Goal: Task Accomplishment & Management: Use online tool/utility

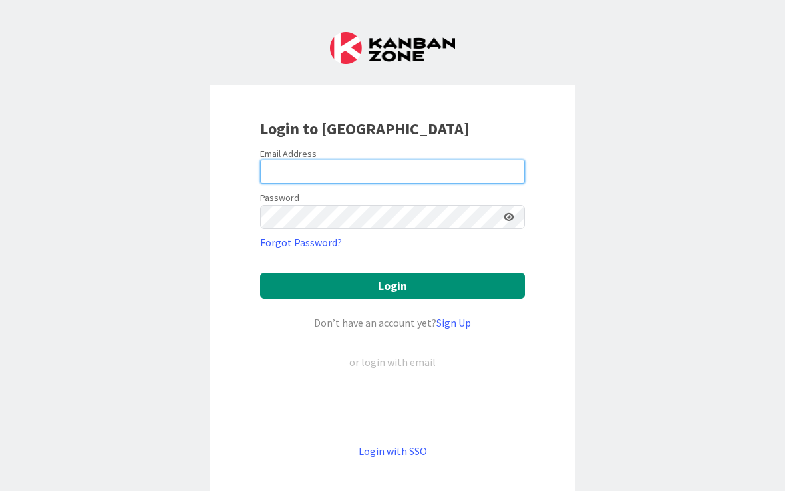
click at [408, 172] on input "email" at bounding box center [392, 172] width 265 height 24
type input "[EMAIL_ADDRESS][DOMAIN_NAME]"
click at [392, 285] on button "Login" at bounding box center [392, 286] width 265 height 26
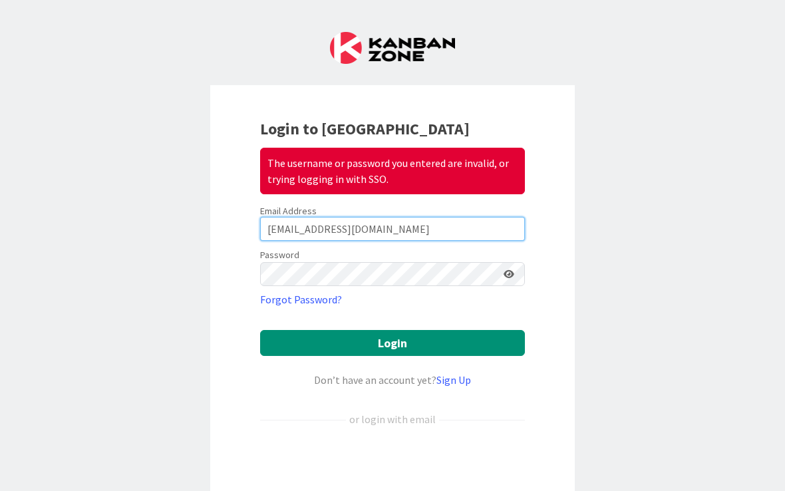
click at [444, 221] on input "[EMAIL_ADDRESS][DOMAIN_NAME]" at bounding box center [392, 229] width 265 height 24
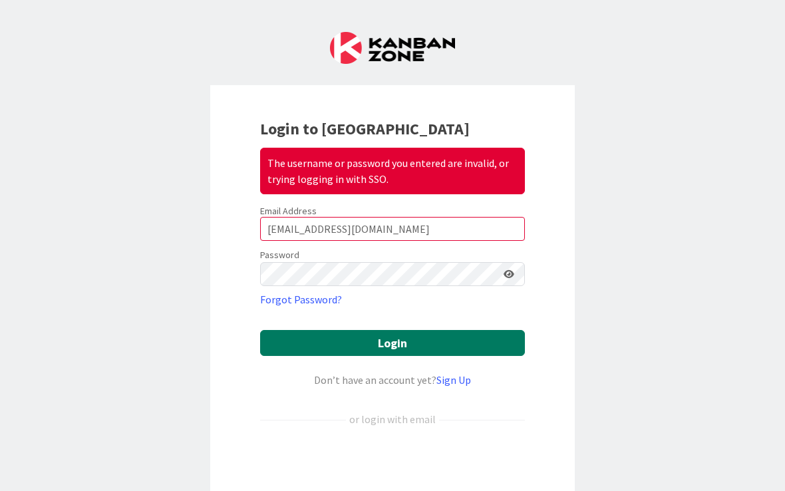
click at [394, 333] on button "Login" at bounding box center [392, 343] width 265 height 26
click at [429, 343] on button "Login" at bounding box center [392, 343] width 265 height 26
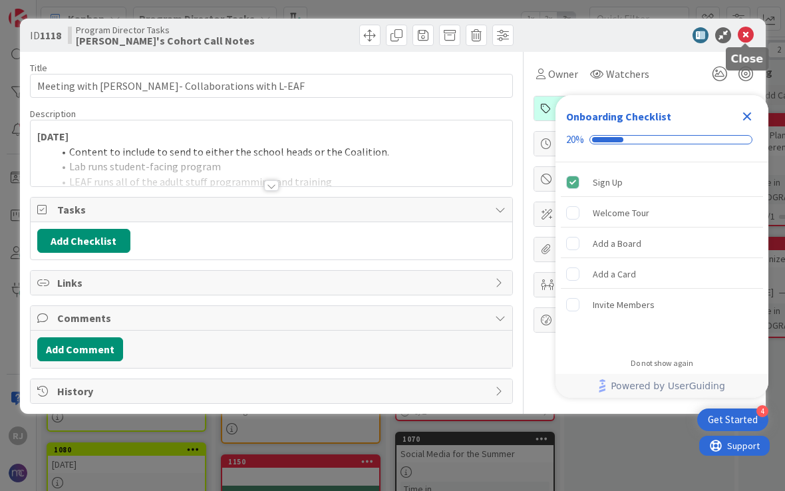
click at [747, 37] on icon at bounding box center [746, 35] width 16 height 16
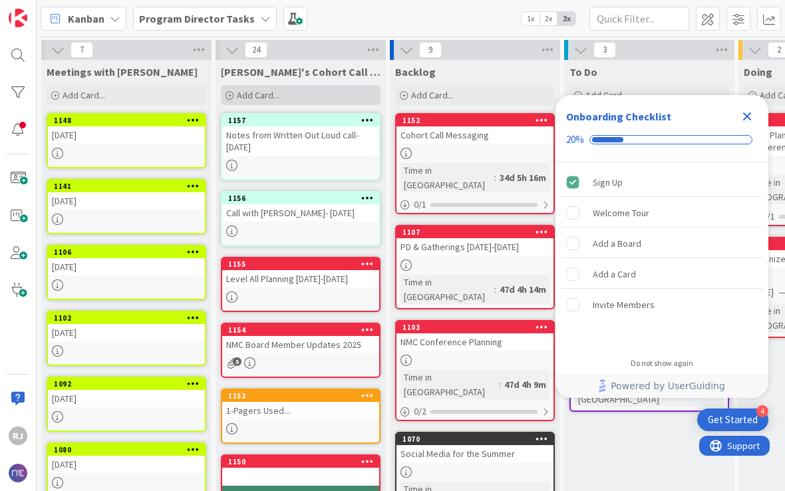
click at [277, 94] on span "Add Card..." at bounding box center [258, 95] width 43 height 12
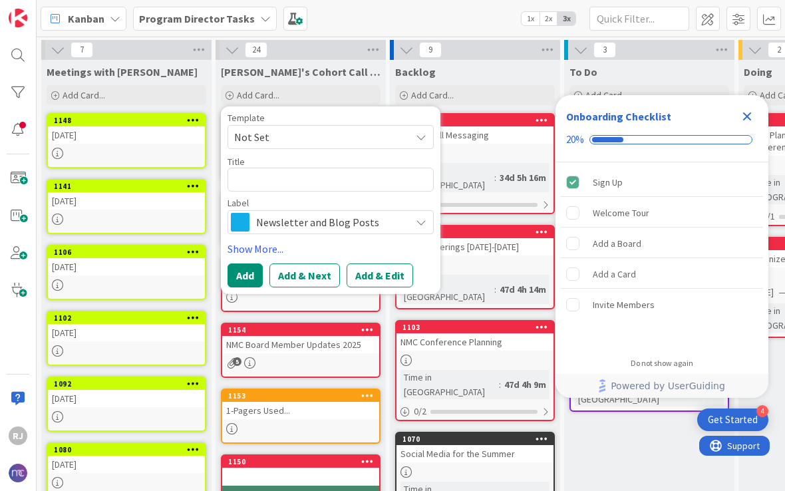
click at [319, 230] on span "Newsletter and Blog Posts" at bounding box center [330, 222] width 148 height 19
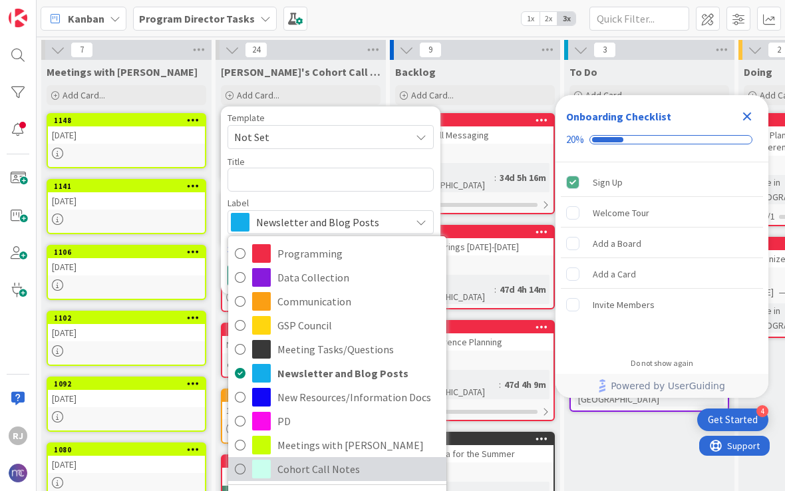
click at [334, 465] on span "Cohort Call Notes" at bounding box center [358, 469] width 162 height 20
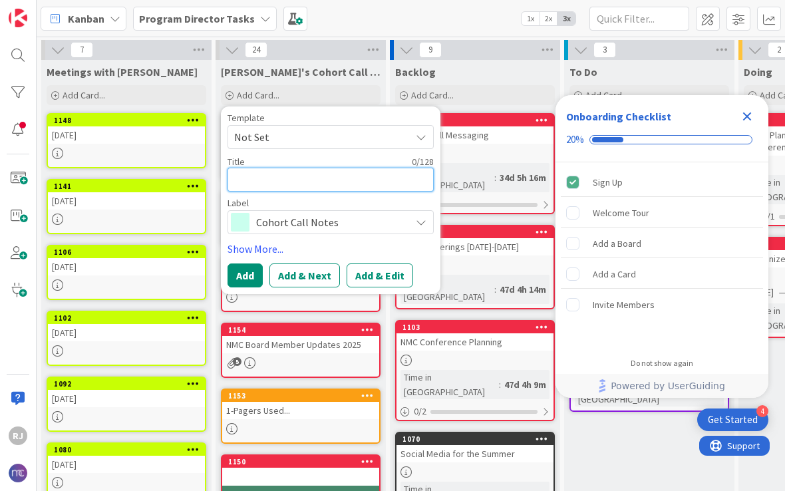
click at [322, 175] on textarea at bounding box center [330, 180] width 206 height 24
type textarea "x"
type textarea "M"
type textarea "x"
type textarea "Me"
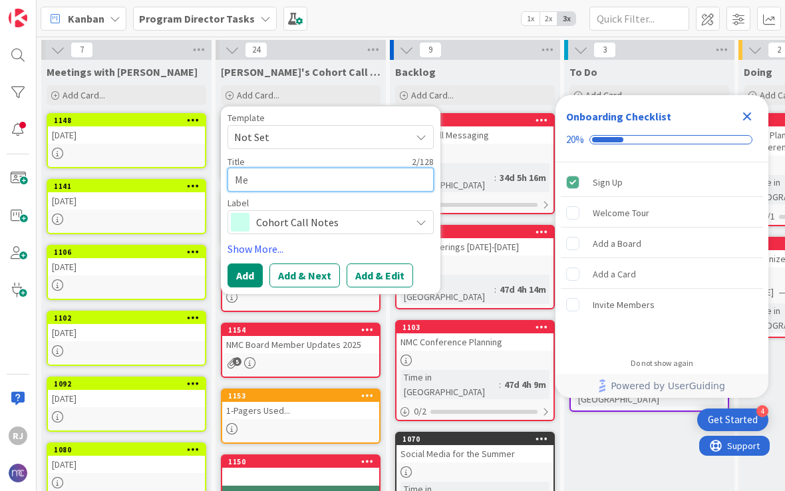
type textarea "x"
type textarea "Mee"
type textarea "x"
type textarea "Meet"
type textarea "x"
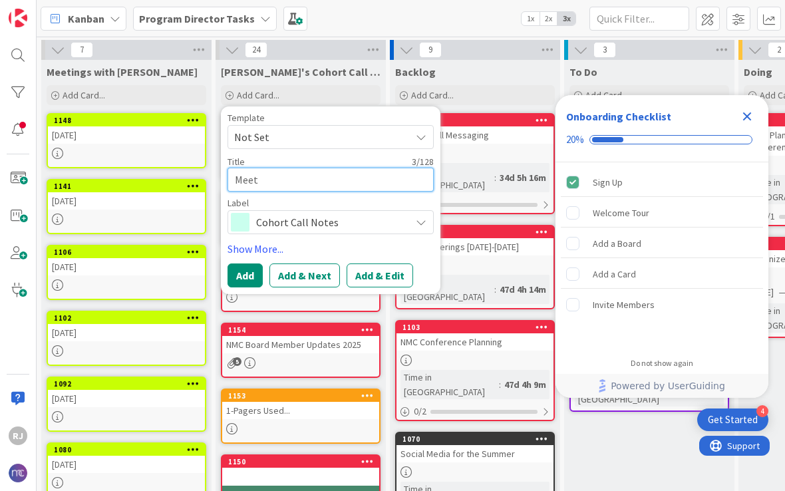
type textarea "Meeti"
type textarea "x"
type textarea "Meetin"
type textarea "x"
type textarea "Meeting"
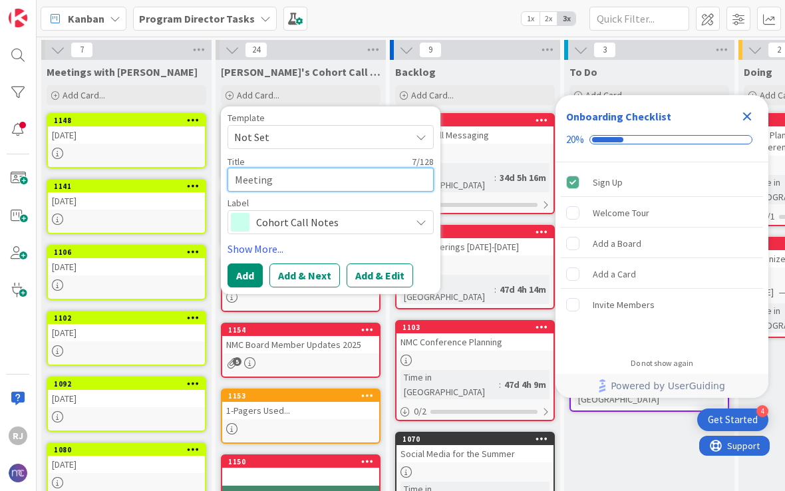
type textarea "x"
type textarea "Meeting"
type textarea "x"
type textarea "Meeting w"
type textarea "x"
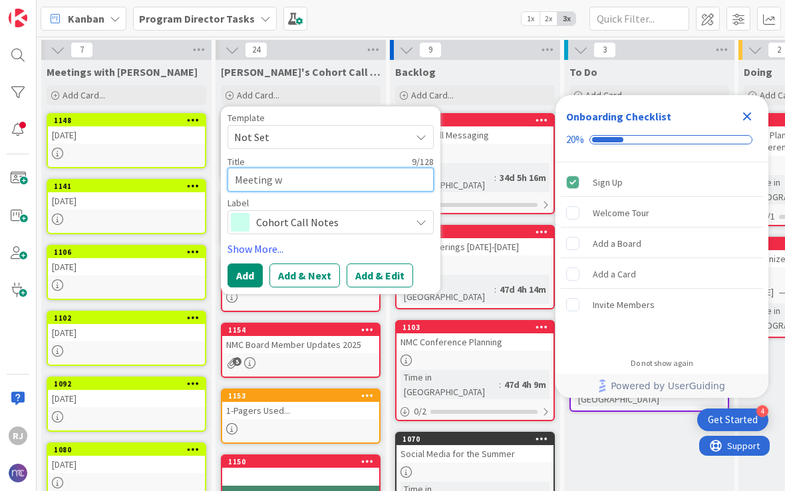
type textarea "Meeting wi"
type textarea "x"
type textarea "Meeting wit"
type textarea "x"
type textarea "Meeting with"
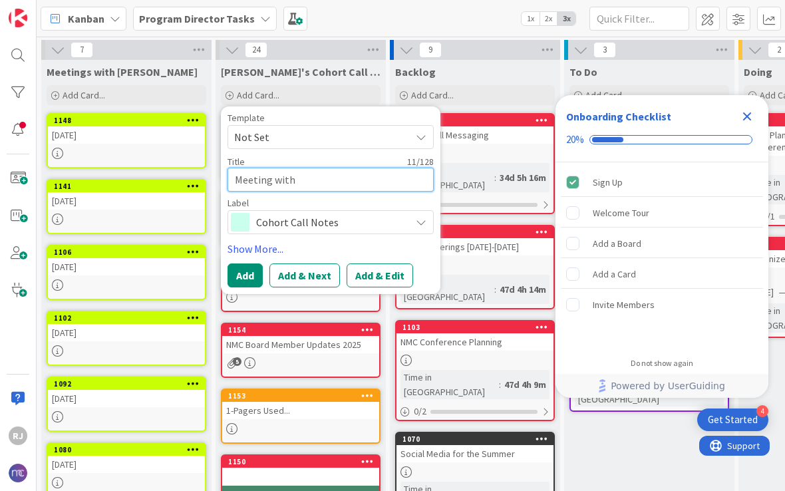
type textarea "x"
type textarea "Meeting with"
type textarea "x"
type textarea "Meeting with N"
type textarea "x"
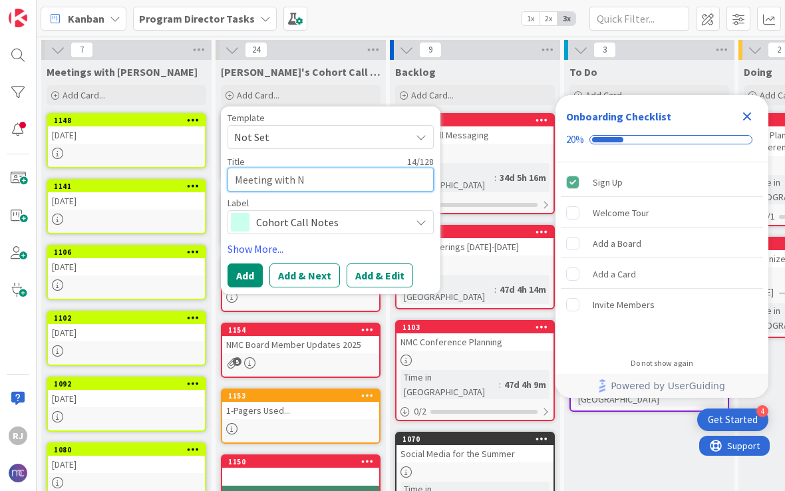
type textarea "Meeting with [PERSON_NAME]"
type textarea "x"
type textarea "Meeting with Nic"
type textarea "x"
type textarea "Meeting with [PERSON_NAME]"
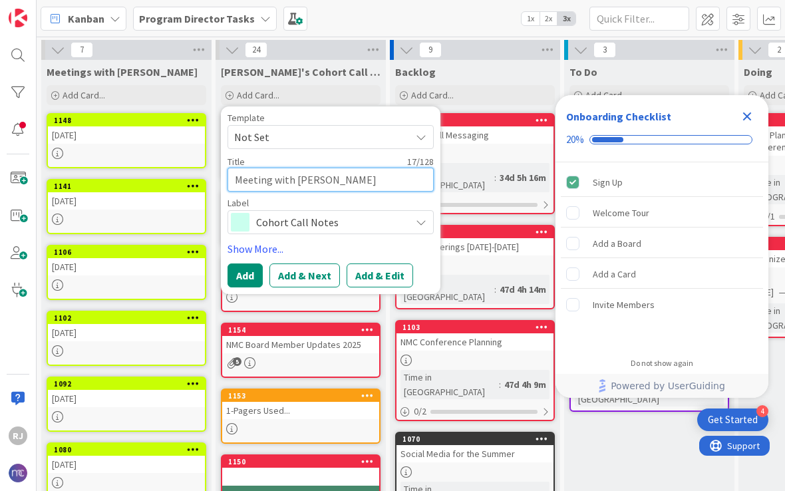
type textarea "x"
type textarea "Meeting with [PERSON_NAME]"
type textarea "x"
type textarea "Meeting with [PERSON_NAME]"
type textarea "x"
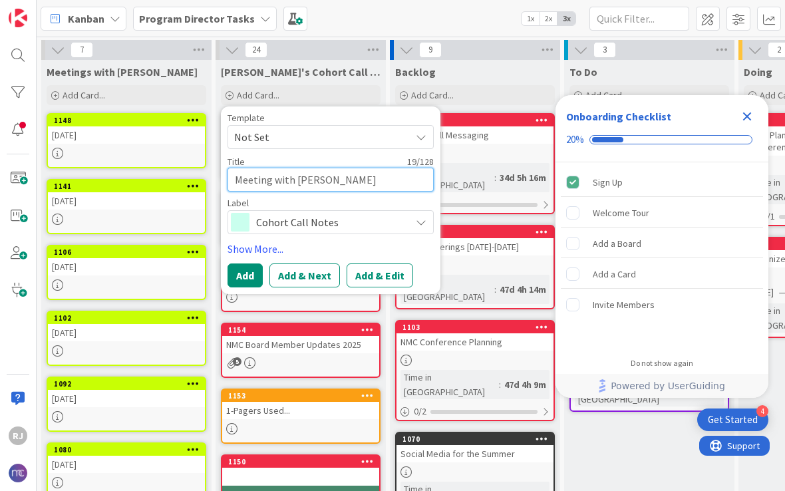
type textarea "Meeting with [PERSON_NAME] an"
type textarea "x"
type textarea "Meeting with [PERSON_NAME] and"
type textarea "x"
type textarea "Meeting with [PERSON_NAME] and"
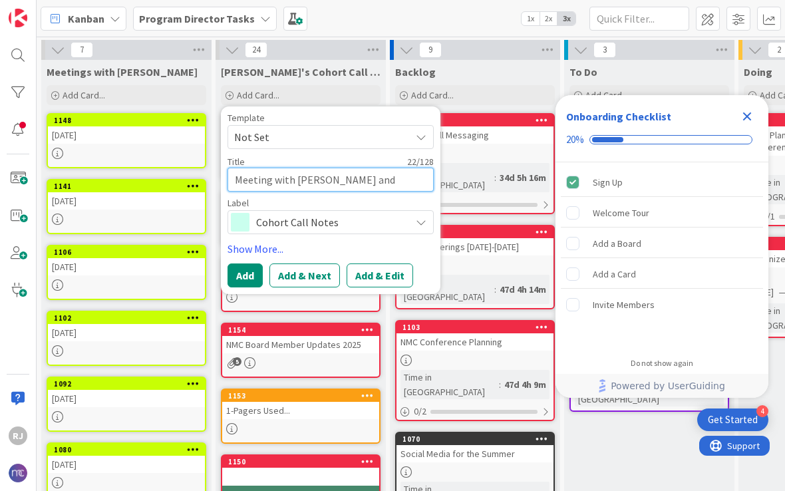
type textarea "x"
type textarea "Meeting with [PERSON_NAME] and T"
type textarea "x"
type textarea "Meeting with [PERSON_NAME] and [PERSON_NAME]"
type textarea "x"
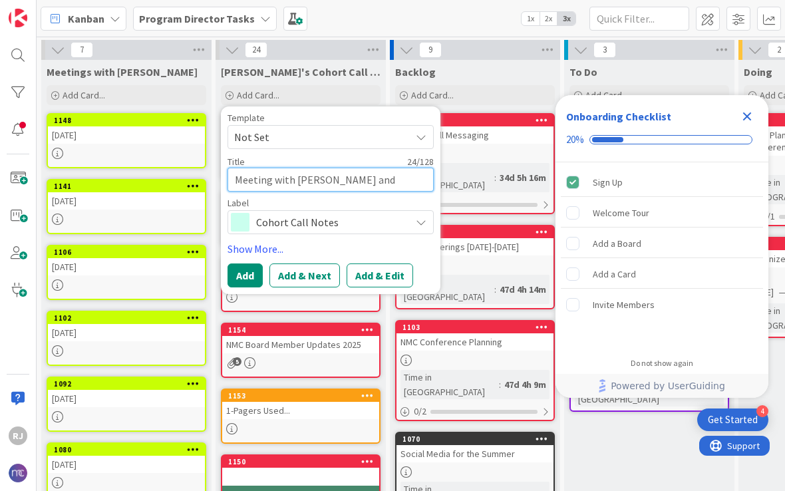
type textarea "Meeting with [PERSON_NAME] and [PERSON_NAME]"
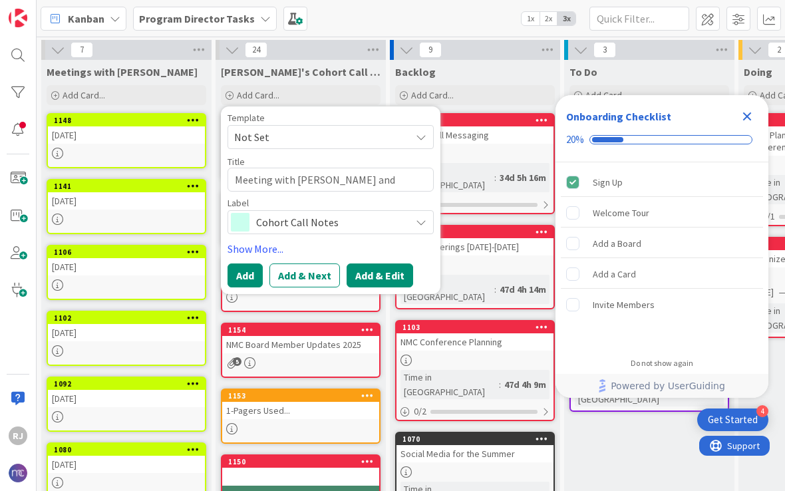
click at [378, 273] on button "Add & Edit" at bounding box center [380, 275] width 67 height 24
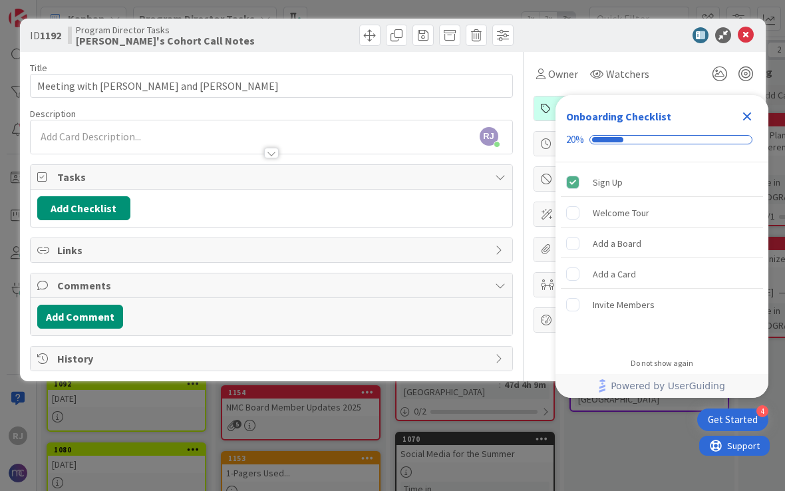
click at [108, 132] on div "[PERSON_NAME] [PERSON_NAME] joined 2 m ago" at bounding box center [272, 136] width 482 height 33
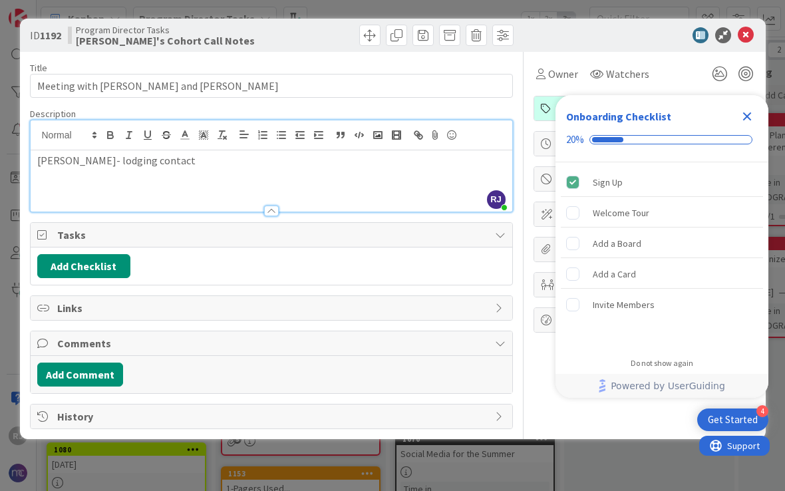
click at [142, 159] on div "[PERSON_NAME] [PERSON_NAME] joined 2 m ago [PERSON_NAME]- lodging contact" at bounding box center [272, 165] width 482 height 91
click at [142, 174] on p at bounding box center [271, 175] width 468 height 15
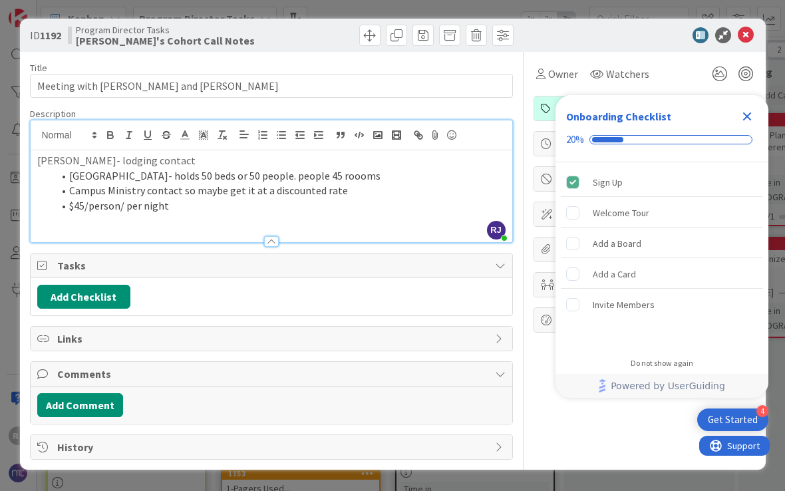
click at [173, 204] on li "$45/person/ per night" at bounding box center [279, 205] width 452 height 15
click at [355, 175] on li "[GEOGRAPHIC_DATA]- holds 50 beds or 50 people. people 45 roooms" at bounding box center [279, 175] width 452 height 15
click at [257, 213] on p at bounding box center [271, 220] width 468 height 15
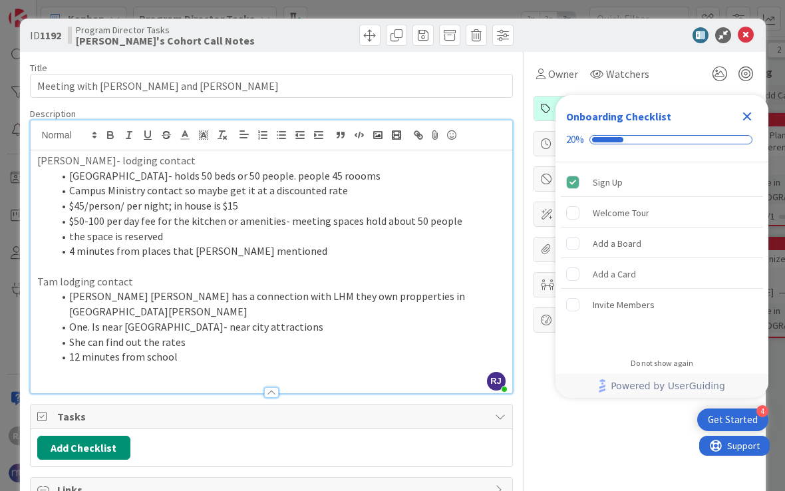
click at [257, 295] on li "[PERSON_NAME] [PERSON_NAME] has a connection with LHM they own propperties in […" at bounding box center [279, 304] width 452 height 30
click at [221, 349] on li "12 minutes from school" at bounding box center [279, 356] width 452 height 15
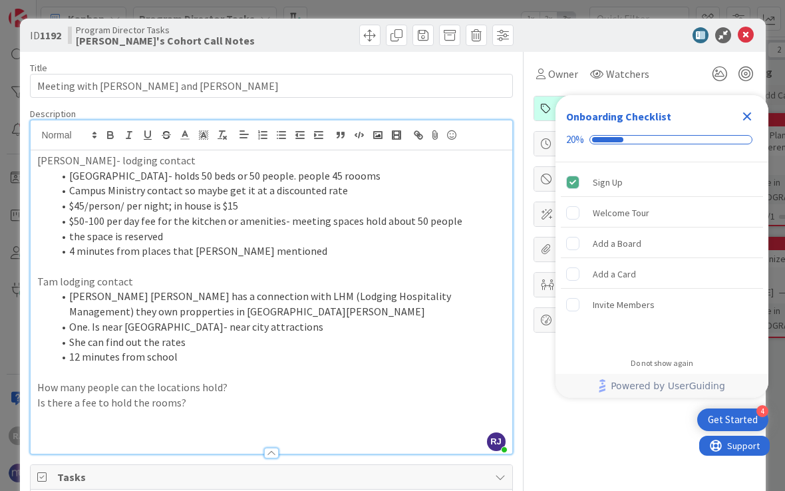
click at [378, 173] on li "[GEOGRAPHIC_DATA]- holds 50 beds or 50 people. people 45 roooms" at bounding box center [279, 175] width 452 height 15
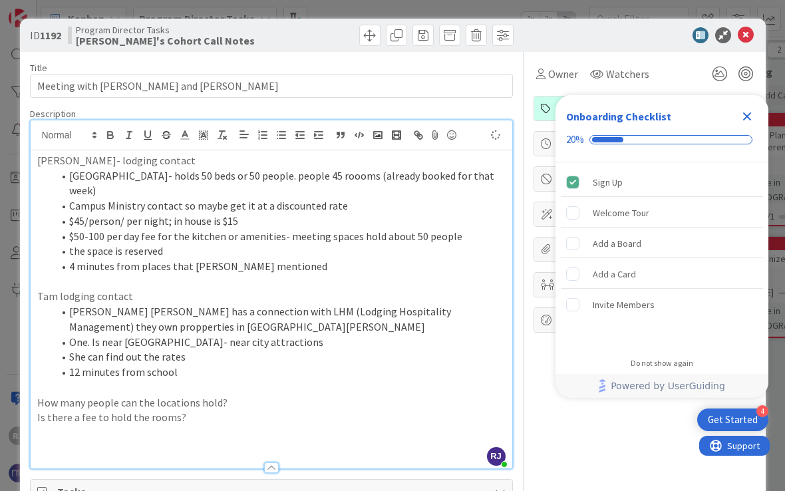
click at [124, 425] on p at bounding box center [271, 432] width 468 height 15
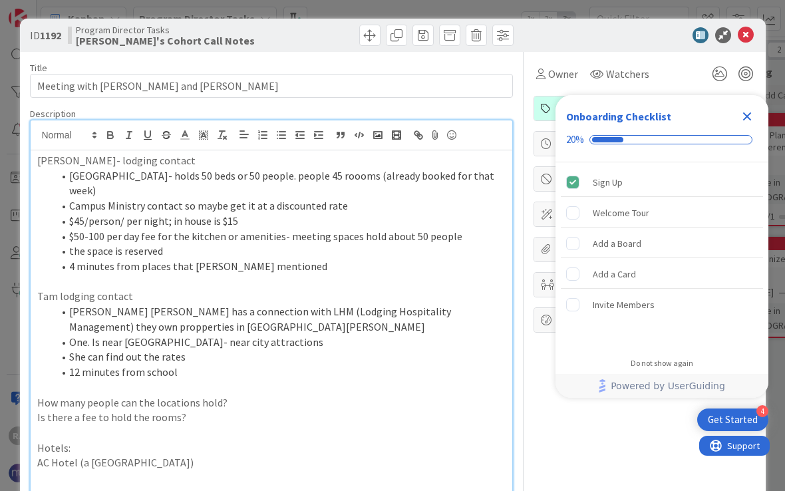
click at [97, 455] on p "AC Hotel (a [GEOGRAPHIC_DATA])" at bounding box center [271, 462] width 468 height 15
click at [162, 425] on p at bounding box center [271, 432] width 468 height 15
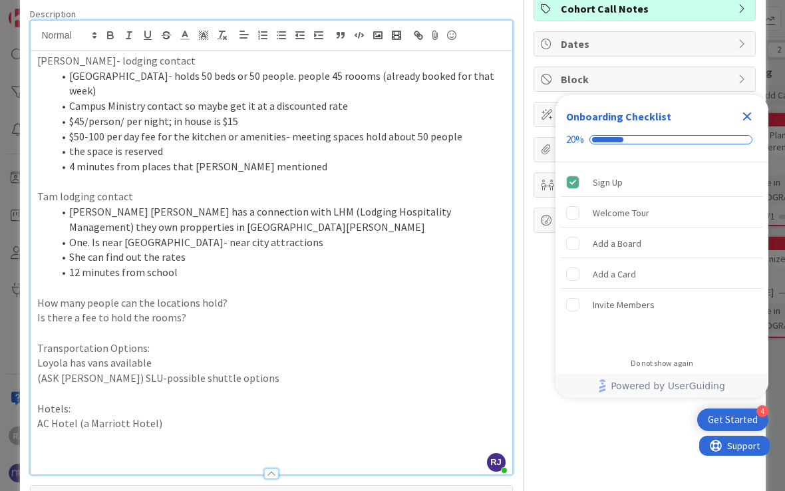
scroll to position [105, 0]
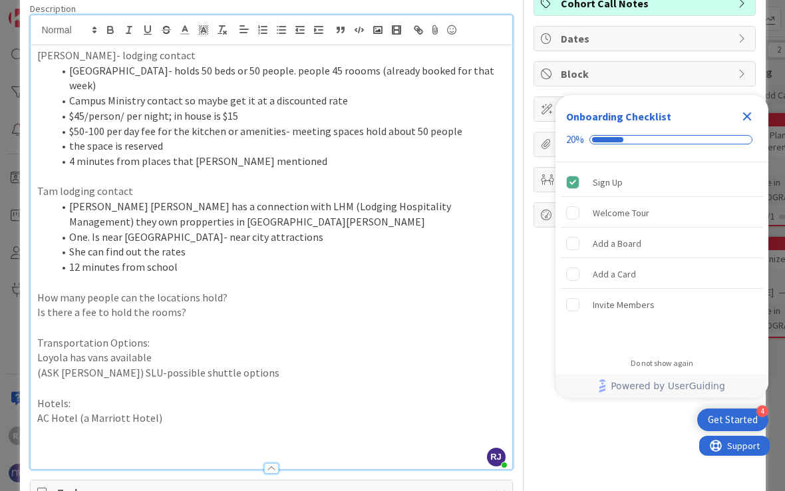
click at [180, 410] on p "AC Hotel (a Marriott Hotel)" at bounding box center [271, 417] width 468 height 15
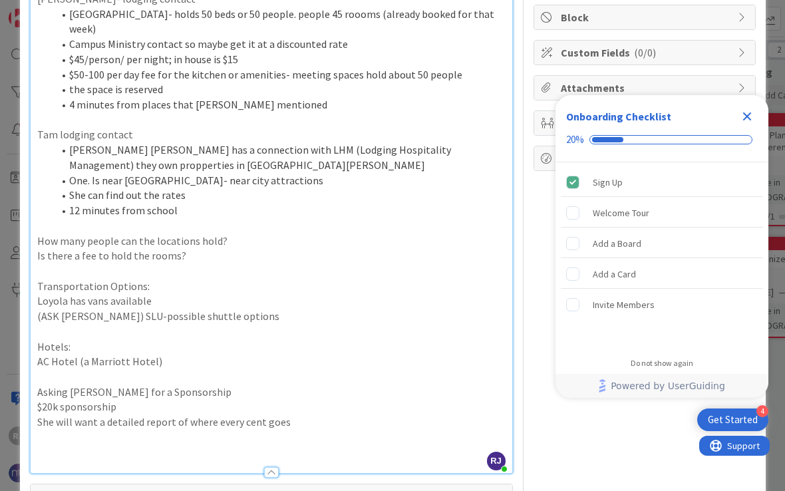
scroll to position [227, 0]
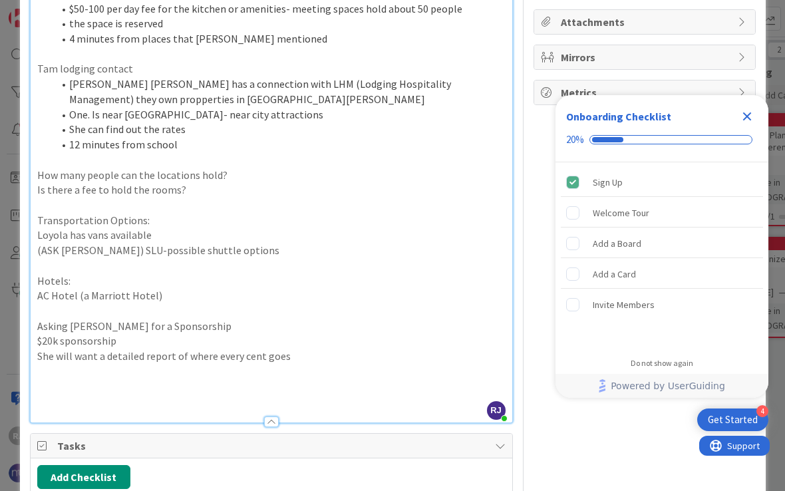
click at [253, 227] on p "Loyola has vans available" at bounding box center [271, 234] width 468 height 15
click at [247, 243] on p "(ASK [PERSON_NAME]) SLU-possible shuttle options" at bounding box center [271, 250] width 468 height 15
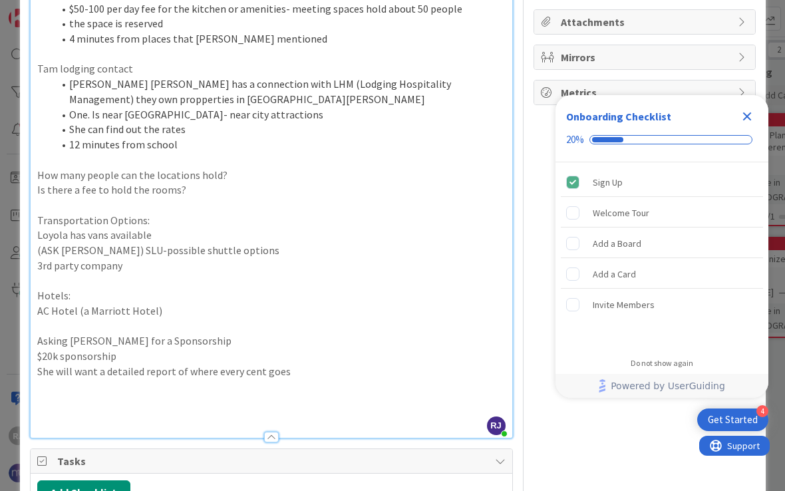
click at [104, 394] on p at bounding box center [271, 401] width 468 height 15
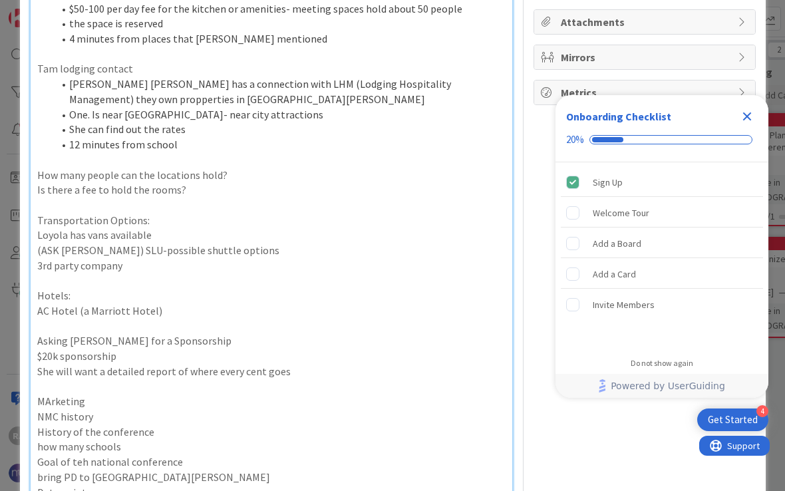
click at [104, 394] on p "MArketing" at bounding box center [271, 401] width 468 height 15
click at [43, 394] on p "MArketing Materials to develop:" at bounding box center [271, 401] width 468 height 15
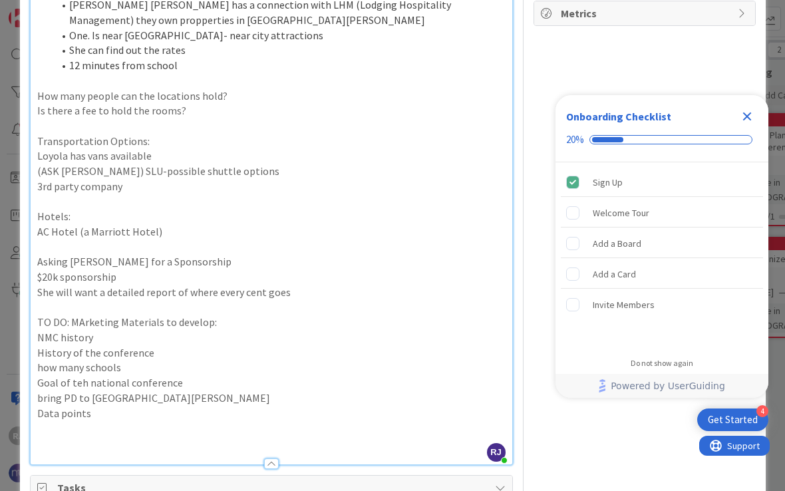
scroll to position [308, 0]
click at [134, 404] on p "Data points" at bounding box center [271, 411] width 468 height 15
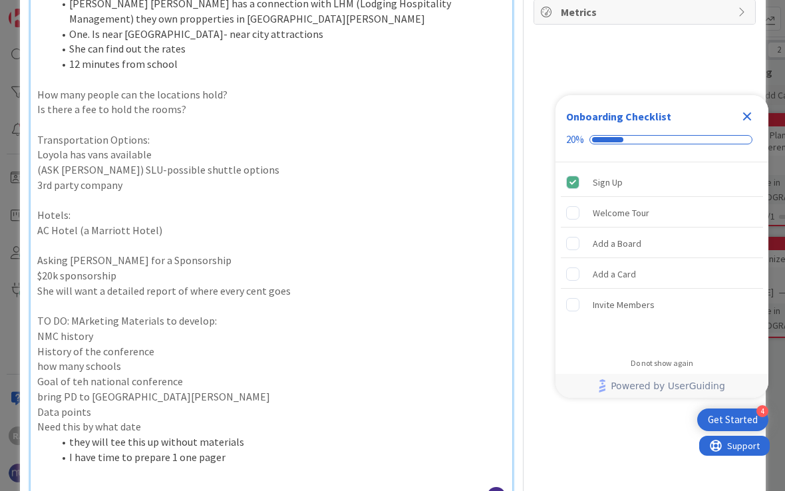
click at [199, 374] on p "Goal of teh national conference" at bounding box center [271, 381] width 468 height 15
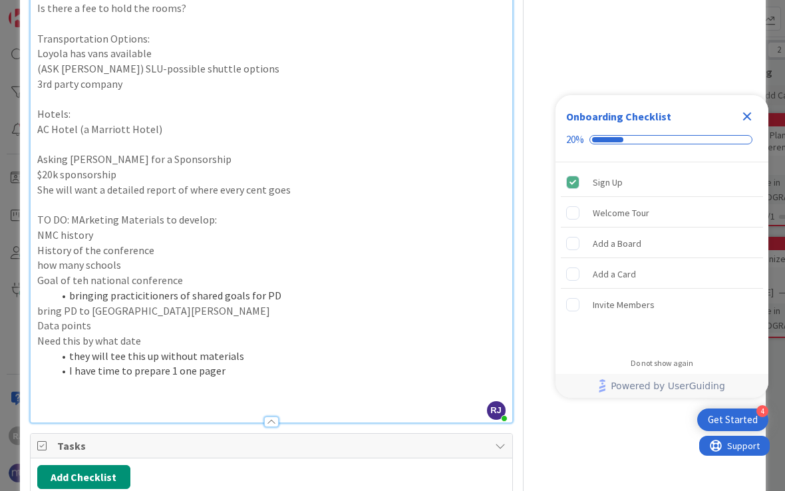
scroll to position [408, 0]
click at [189, 395] on p at bounding box center [271, 402] width 468 height 15
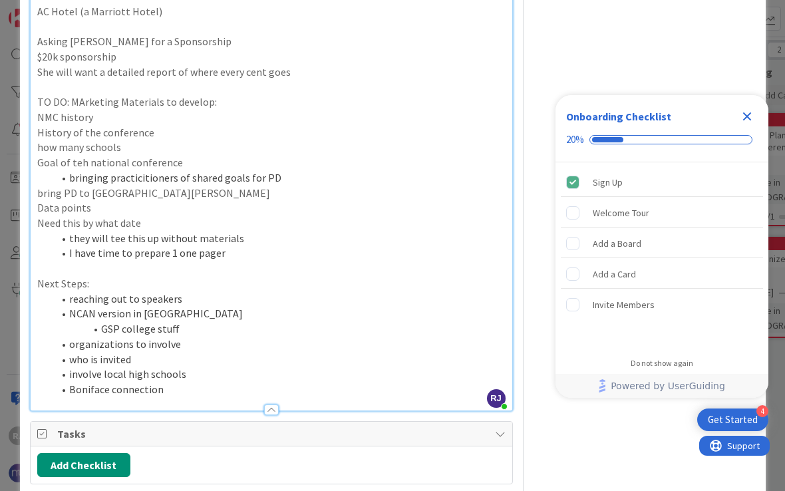
scroll to position [529, 0]
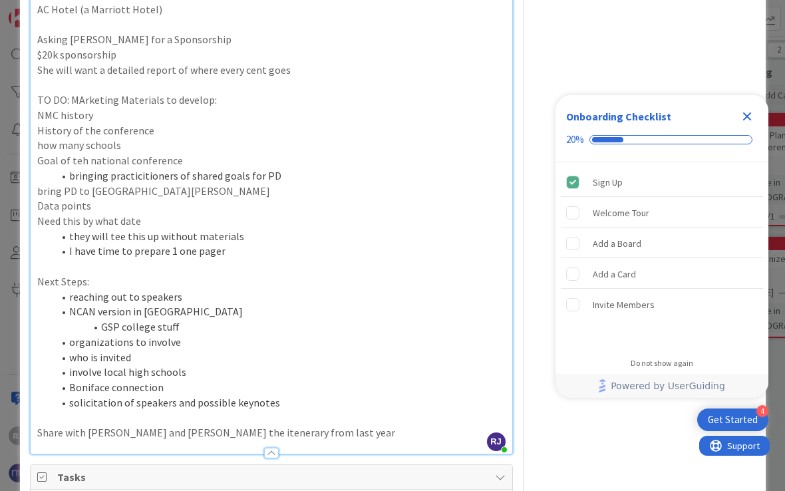
click at [39, 425] on p "Share with [PERSON_NAME] and [PERSON_NAME] the itenerary from last year" at bounding box center [271, 432] width 468 height 15
click at [361, 425] on p "TO DO: Share with [PERSON_NAME] and [PERSON_NAME] the itenerary from last year" at bounding box center [271, 432] width 468 height 15
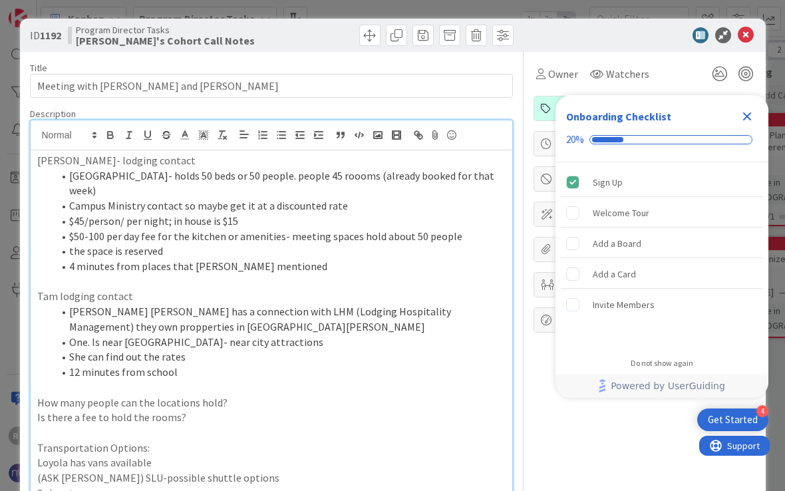
click at [748, 41] on icon at bounding box center [746, 35] width 16 height 16
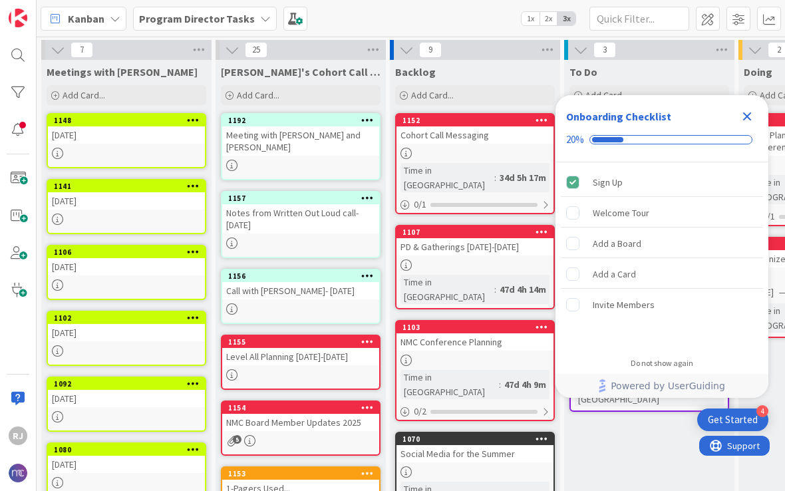
click at [750, 124] on icon "Close Checklist" at bounding box center [747, 116] width 16 height 16
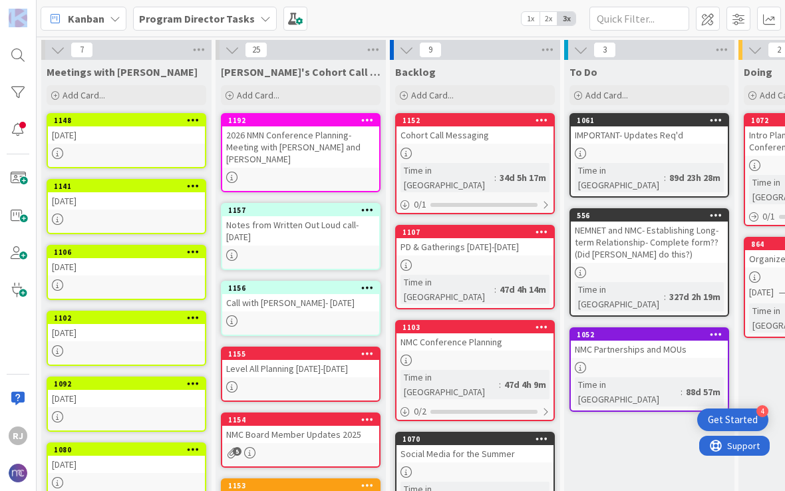
drag, startPoint x: 750, startPoint y: 124, endPoint x: 3, endPoint y: 384, distance: 791.1
click at [3, 384] on html "4 Get Started RJ Kanban Program Director Tasks 1x 2x 3x 7 Meetings with Danny A…" at bounding box center [392, 245] width 785 height 491
click at [3, 384] on div "RJ" at bounding box center [18, 245] width 37 height 491
